Goal: Task Accomplishment & Management: Manage account settings

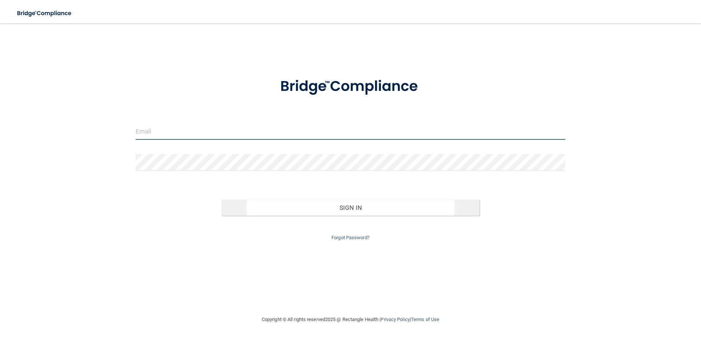
type input "[EMAIL_ADDRESS][DOMAIN_NAME]"
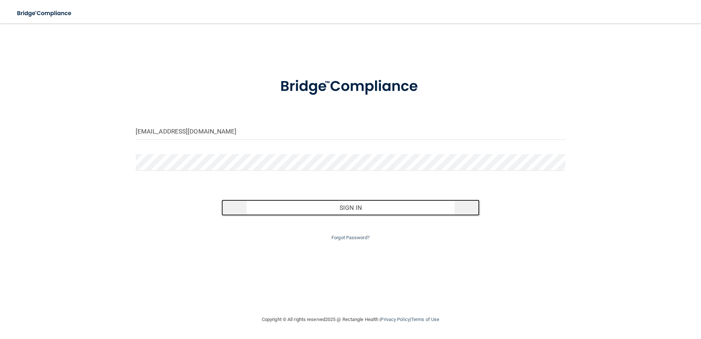
click at [405, 206] on button "Sign In" at bounding box center [350, 207] width 258 height 16
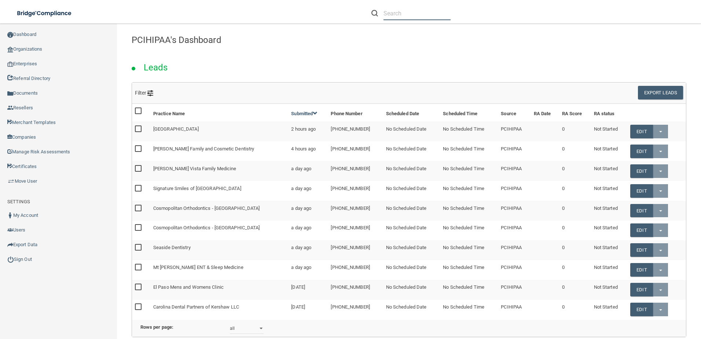
click at [398, 11] on input "text" at bounding box center [416, 14] width 67 height 14
click at [395, 13] on input "text" at bounding box center [416, 14] width 67 height 14
type input "yvetteassistant"
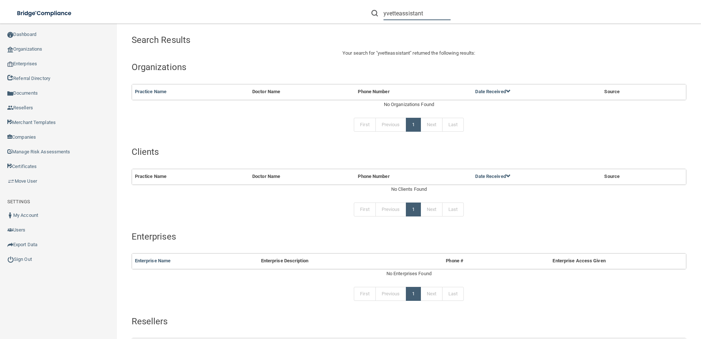
drag, startPoint x: 423, startPoint y: 10, endPoint x: 374, endPoint y: 18, distance: 50.2
click at [374, 18] on div "yvetteassistant" at bounding box center [410, 14] width 79 height 14
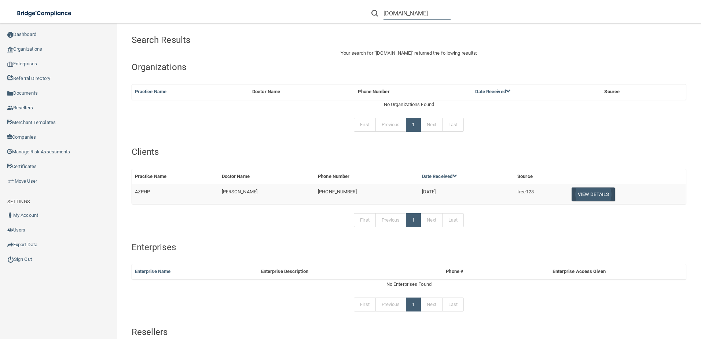
type input "[DOMAIN_NAME]"
click at [590, 195] on button "View Details" at bounding box center [592, 194] width 43 height 14
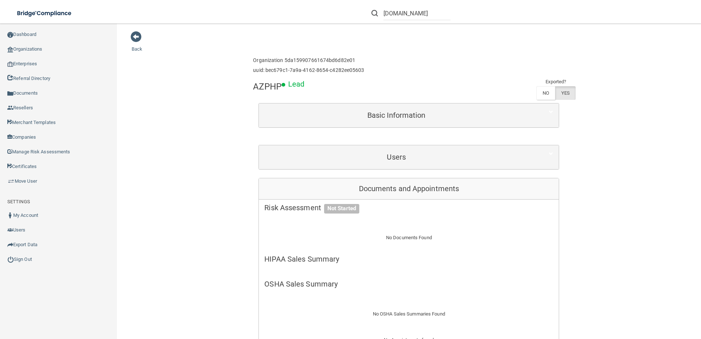
click at [410, 12] on input "[DOMAIN_NAME]" at bounding box center [416, 14] width 67 height 14
click at [133, 37] on span at bounding box center [135, 36] width 11 height 11
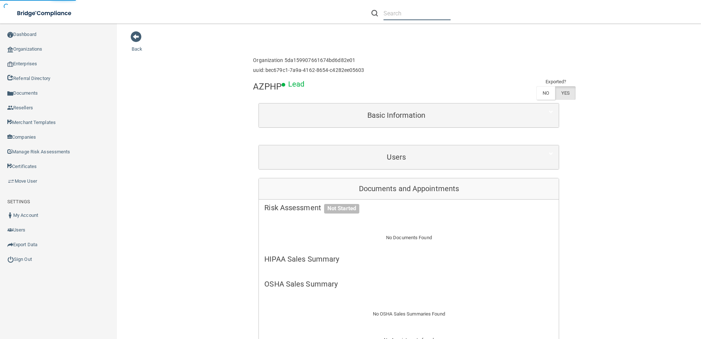
click at [404, 15] on input "text" at bounding box center [416, 14] width 67 height 14
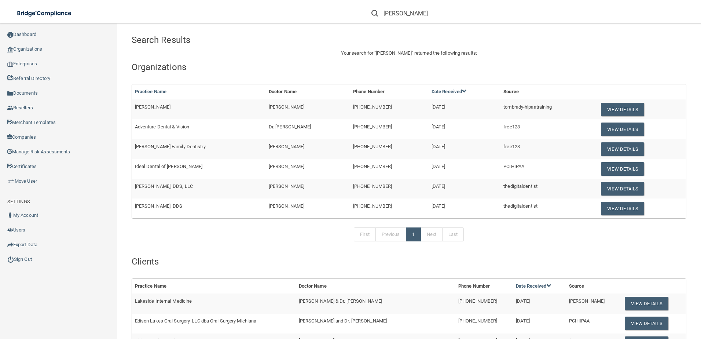
click at [327, 45] on div "Search Results" at bounding box center [244, 40] width 236 height 18
click at [416, 18] on input "[PERSON_NAME]" at bounding box center [416, 14] width 67 height 14
drag, startPoint x: 399, startPoint y: 11, endPoint x: 383, endPoint y: 10, distance: 16.5
click at [383, 10] on input "[PERSON_NAME]" at bounding box center [416, 14] width 67 height 14
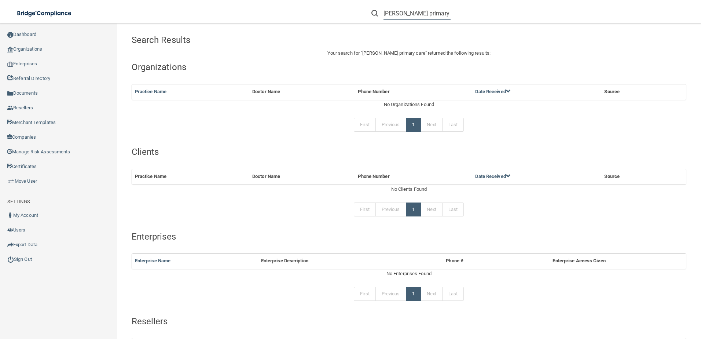
scroll to position [87, 0]
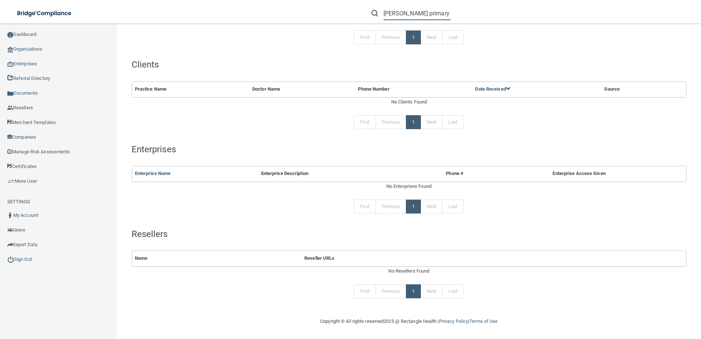
click at [407, 13] on input "[PERSON_NAME] primary care" at bounding box center [416, 14] width 67 height 14
drag, startPoint x: 440, startPoint y: 12, endPoint x: 381, endPoint y: 8, distance: 59.1
click at [381, 8] on div "[PERSON_NAME] primary care" at bounding box center [410, 14] width 79 height 14
click at [400, 20] on li "[PERSON_NAME] primary care" at bounding box center [411, 13] width 90 height 26
click at [401, 19] on input "[PERSON_NAME] primary care" at bounding box center [416, 14] width 67 height 14
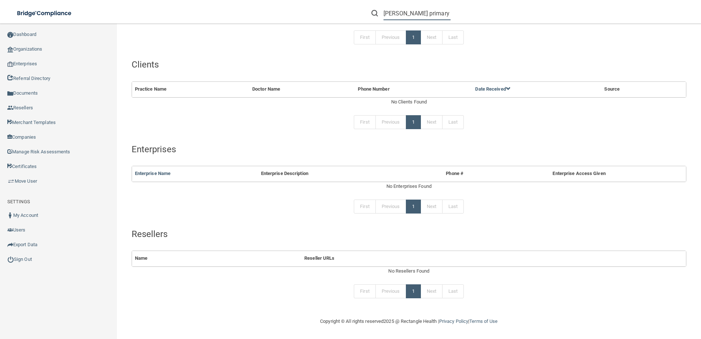
click at [402, 18] on input "[PERSON_NAME] primary care" at bounding box center [416, 14] width 67 height 14
paste input "ph Primary Care PA"
click at [416, 12] on input "[PERSON_NAME] Primary Care PAprimary care" at bounding box center [416, 14] width 67 height 14
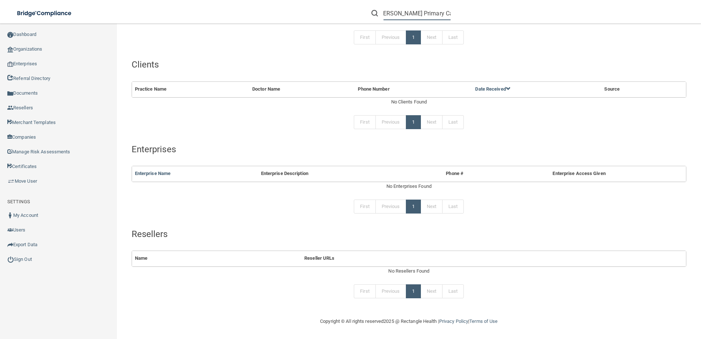
click at [416, 12] on input "[PERSON_NAME] Primary Care PAprimary care" at bounding box center [416, 14] width 67 height 14
paste input "text"
type input "[PERSON_NAME] Primary Care [GEOGRAPHIC_DATA]"
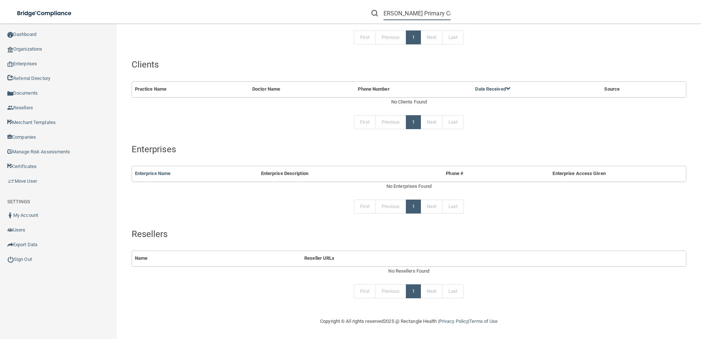
click at [419, 19] on input "[PERSON_NAME] Primary Care [GEOGRAPHIC_DATA]" at bounding box center [416, 14] width 67 height 14
click at [419, 17] on input "[PERSON_NAME] Primary Care [GEOGRAPHIC_DATA]" at bounding box center [416, 14] width 67 height 14
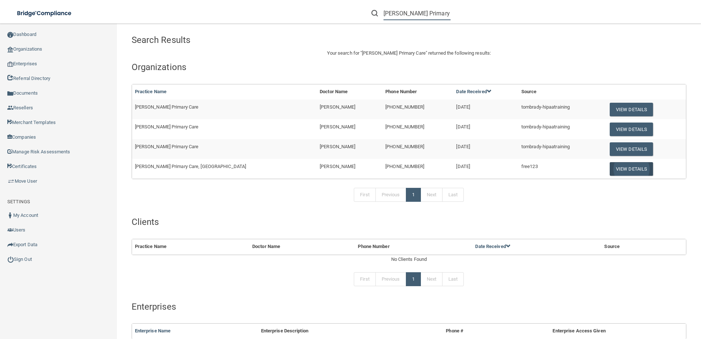
type input "[PERSON_NAME] Primary Care"
click at [613, 167] on button "View Details" at bounding box center [630, 169] width 43 height 14
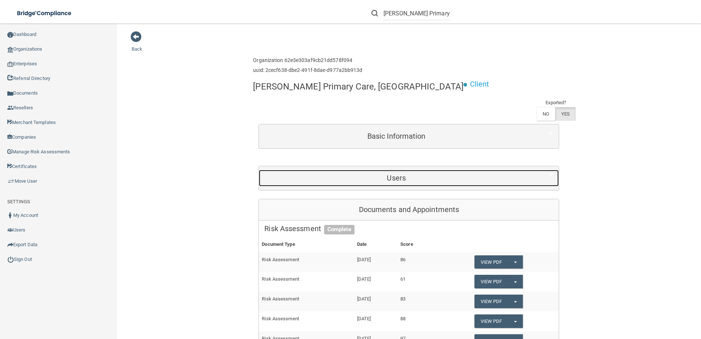
click at [313, 170] on div "Users" at bounding box center [396, 178] width 275 height 16
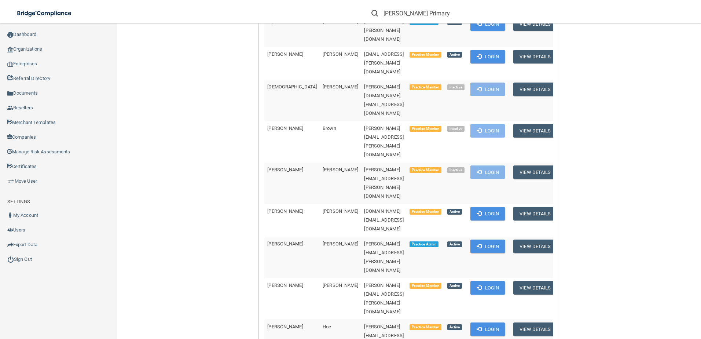
scroll to position [293, 0]
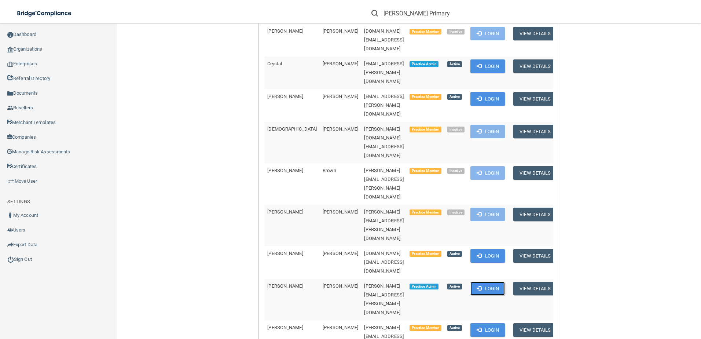
click at [498, 281] on button "Login" at bounding box center [487, 288] width 35 height 14
drag, startPoint x: 399, startPoint y: 148, endPoint x: 326, endPoint y: 154, distance: 72.8
copy span "[PERSON_NAME][EMAIL_ADDRESS][DOMAIN_NAME]"
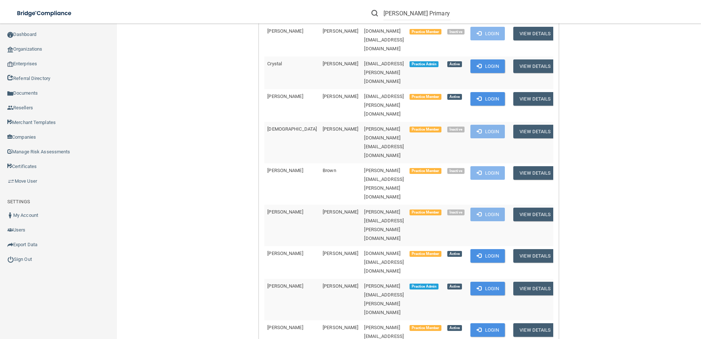
copy tr "[PERSON_NAME] [PERSON_NAME][EMAIL_ADDRESS][DOMAIN_NAME]"
drag, startPoint x: 400, startPoint y: 149, endPoint x: 262, endPoint y: 152, distance: 138.2
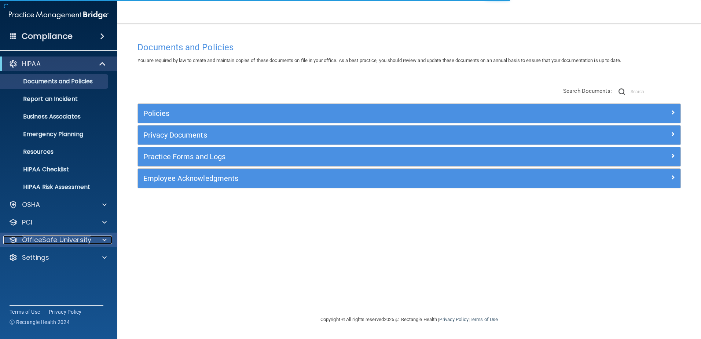
click at [75, 241] on p "OfficeSafe University" at bounding box center [56, 239] width 69 height 9
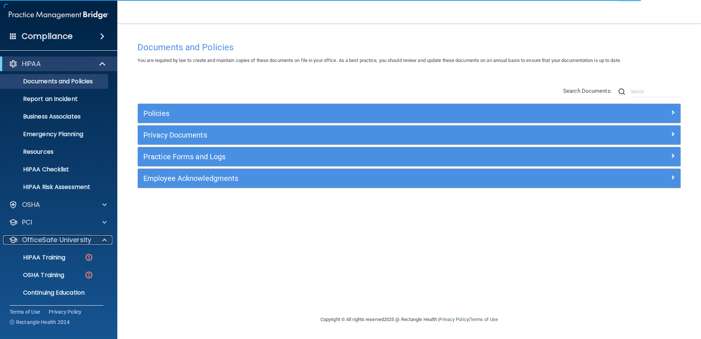
scroll to position [18, 0]
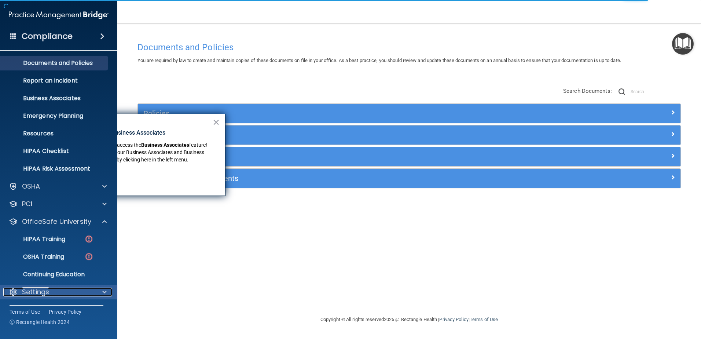
click at [60, 291] on div "Settings" at bounding box center [48, 291] width 91 height 9
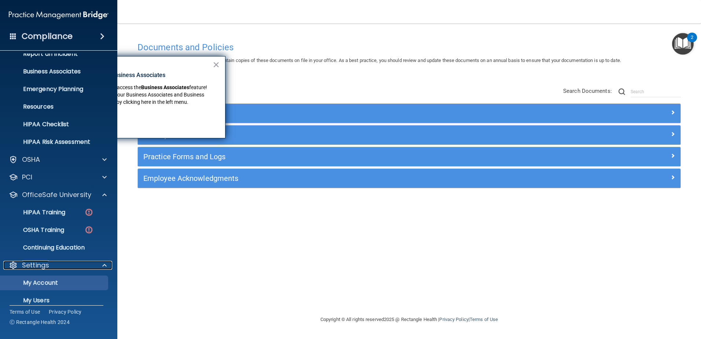
scroll to position [89, 0]
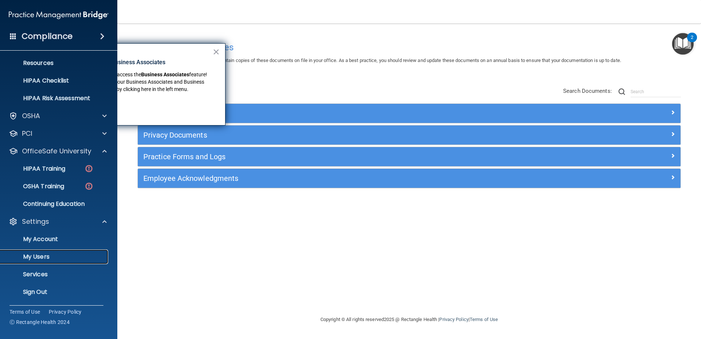
click at [77, 258] on p "My Users" at bounding box center [55, 256] width 100 height 7
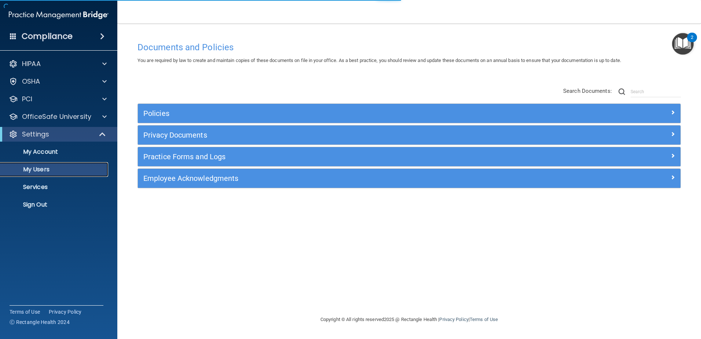
select select "20"
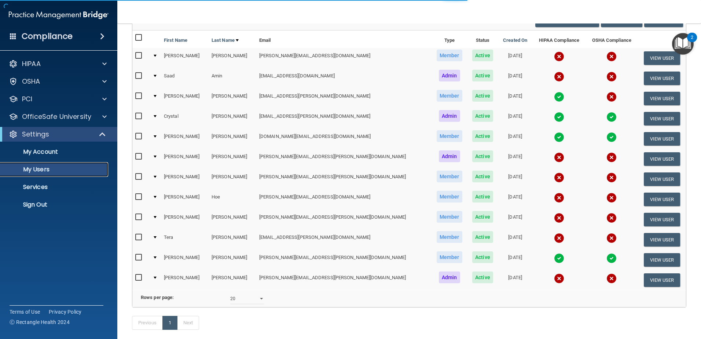
scroll to position [73, 0]
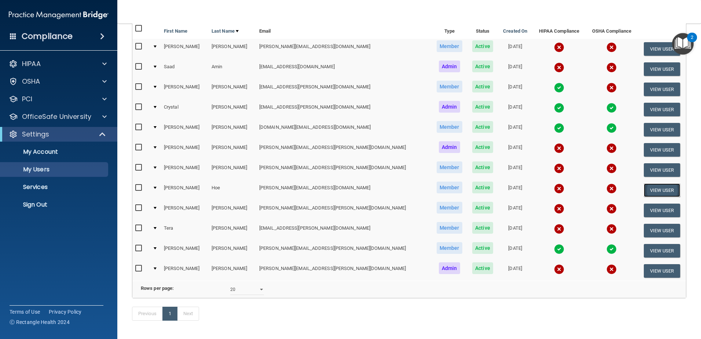
click at [643, 188] on button "View User" at bounding box center [661, 190] width 36 height 14
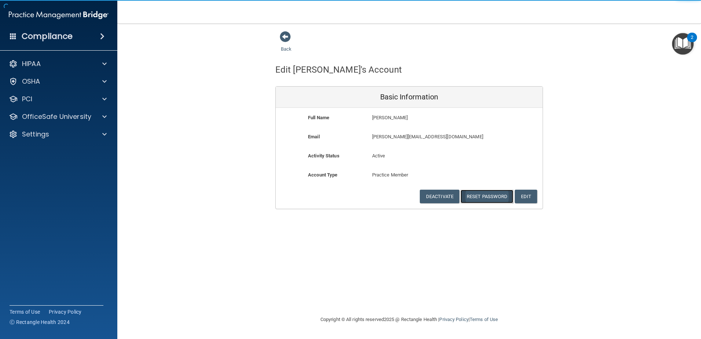
click at [493, 200] on button "Reset Password" at bounding box center [486, 196] width 53 height 14
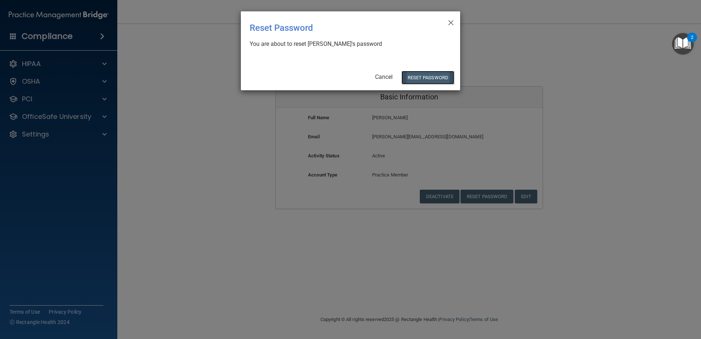
click at [422, 73] on button "Reset Password" at bounding box center [427, 78] width 53 height 14
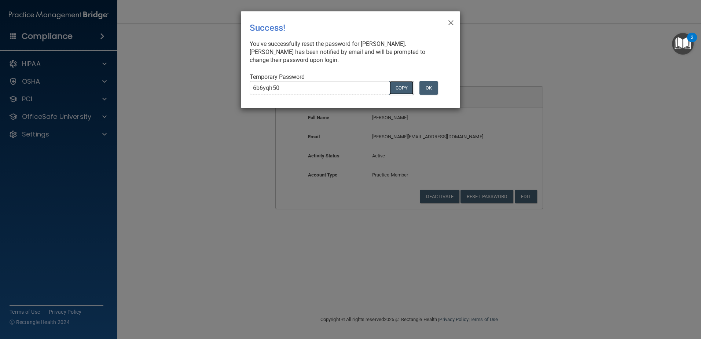
click at [393, 90] on button "COPY" at bounding box center [401, 88] width 24 height 14
click at [433, 84] on button "OK" at bounding box center [428, 88] width 18 height 14
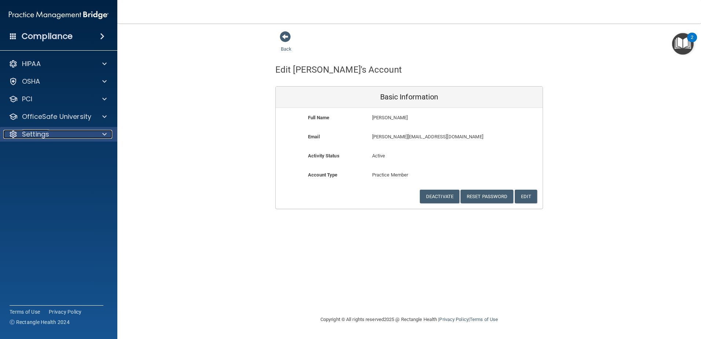
click at [99, 137] on div at bounding box center [103, 134] width 18 height 9
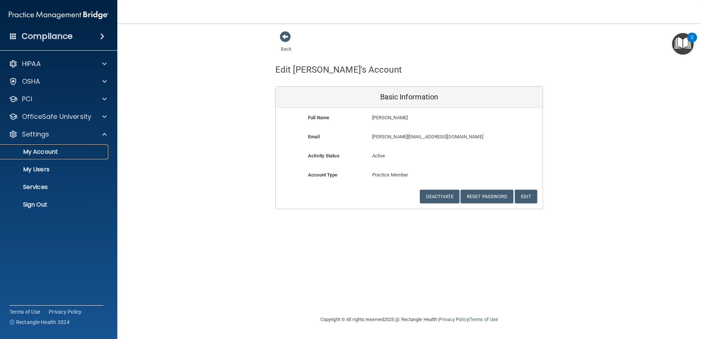
click at [86, 151] on p "My Account" at bounding box center [55, 151] width 100 height 7
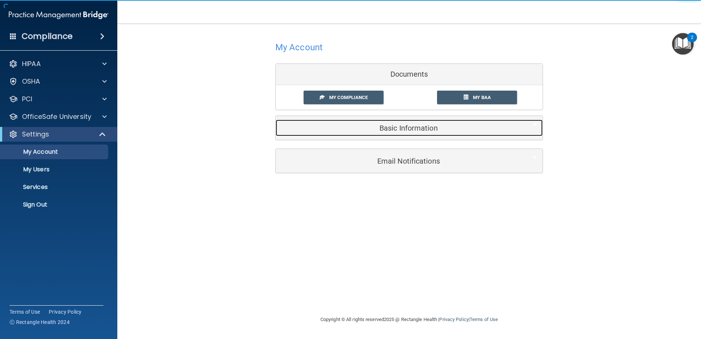
click at [445, 132] on div "Basic Information" at bounding box center [398, 127] width 244 height 16
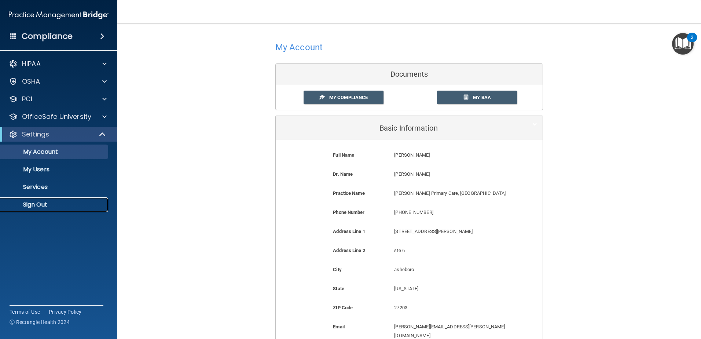
click at [81, 208] on link "Sign Out" at bounding box center [50, 204] width 115 height 15
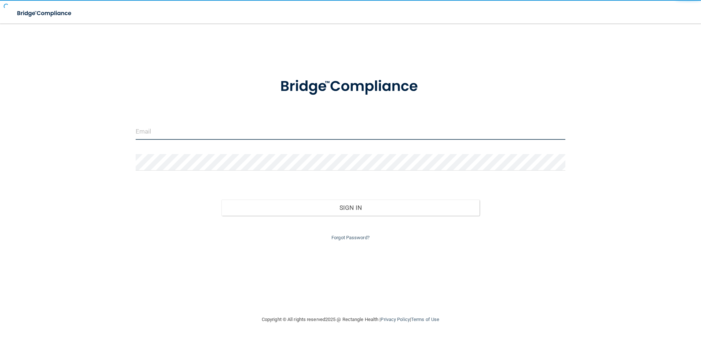
type input "[EMAIL_ADDRESS][DOMAIN_NAME]"
